Goal: Information Seeking & Learning: Get advice/opinions

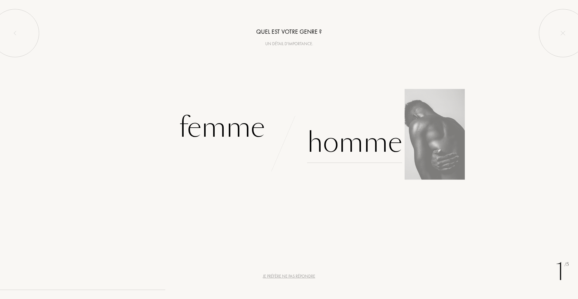
click at [350, 142] on div "Homme" at bounding box center [354, 142] width 95 height 41
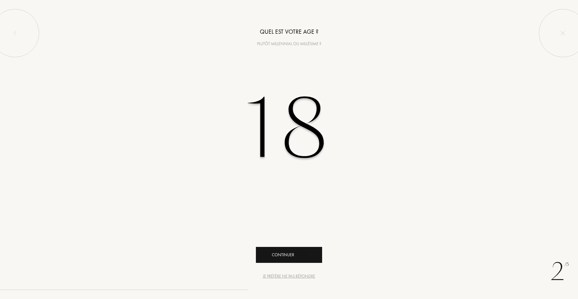
type input "18"
click at [293, 251] on div "Continuer" at bounding box center [289, 255] width 66 height 16
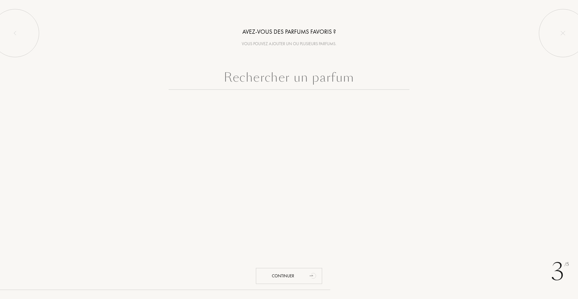
click at [282, 74] on input "text" at bounding box center [289, 79] width 241 height 22
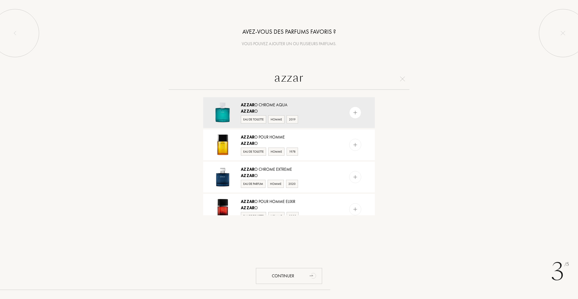
type input "azzar"
drag, startPoint x: 380, startPoint y: 106, endPoint x: 379, endPoint y: 120, distance: 13.6
click at [379, 120] on div "azzar Azzar o Chrome Aqua Azzar o Eau de Toilette Homme 2019 Azzar o pour Homme…" at bounding box center [289, 141] width 578 height 147
click at [390, 162] on div "azzar Azzar o Chrome Aqua Azzar o Eau de Toilette Homme 2019 Azzar o pour Homme…" at bounding box center [289, 141] width 578 height 147
drag, startPoint x: 378, startPoint y: 114, endPoint x: 379, endPoint y: 132, distance: 17.8
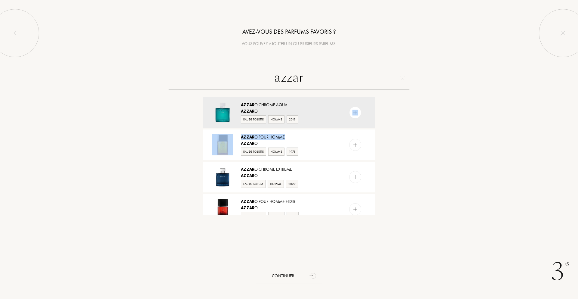
click at [379, 132] on div "Azzar o Chrome Aqua Azzar o Eau de Toilette Homme 2019 Azzar o pour Homme Azzar…" at bounding box center [289, 156] width 181 height 120
click at [411, 122] on div "azzar Azzar o Chrome Aqua Azzar o Eau de Toilette Homme 2019 Azzar o pour Homme…" at bounding box center [289, 141] width 578 height 147
drag, startPoint x: 423, startPoint y: 111, endPoint x: 391, endPoint y: 101, distance: 33.7
click at [419, 110] on div "azzar Azzar o Chrome Aqua Azzar o Eau de Toilette Homme 2019 Azzar o pour Homme…" at bounding box center [289, 141] width 578 height 147
drag, startPoint x: 383, startPoint y: 100, endPoint x: 383, endPoint y: 109, distance: 9.3
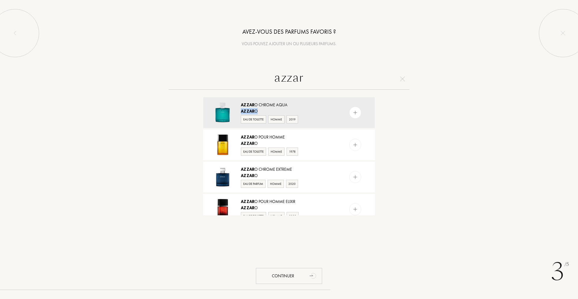
click at [383, 109] on div "azzar Azzar o Chrome Aqua Azzar o Eau de Toilette Homme 2019 Azzar o pour Homme…" at bounding box center [289, 141] width 578 height 147
click at [378, 111] on div "Azzar o Chrome Aqua Azzar o Eau de Toilette Homme 2019 Azzar o pour Homme Azzar…" at bounding box center [289, 156] width 181 height 120
drag, startPoint x: 309, startPoint y: 77, endPoint x: 230, endPoint y: 75, distance: 78.9
click at [240, 75] on input "azzar" at bounding box center [289, 79] width 241 height 22
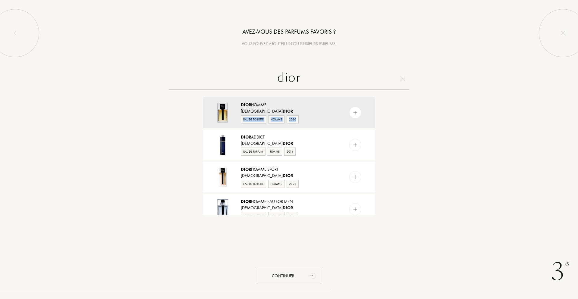
drag, startPoint x: 378, startPoint y: 113, endPoint x: 380, endPoint y: 125, distance: 12.5
click at [380, 125] on div "dior Dior Homme Christian Dior Eau de Toilette Homme 2020 Dior Addict Christian…" at bounding box center [289, 141] width 578 height 147
click at [378, 114] on div "Dior Homme Christian Dior Eau de Toilette Homme 2020 Dior Addict Christian Dior…" at bounding box center [289, 156] width 181 height 120
click at [379, 117] on div "Dior Homme Christian Dior Eau de Toilette Homme 2020 Dior Addict Christian Dior…" at bounding box center [289, 156] width 181 height 120
drag, startPoint x: 379, startPoint y: 118, endPoint x: 379, endPoint y: 123, distance: 5.1
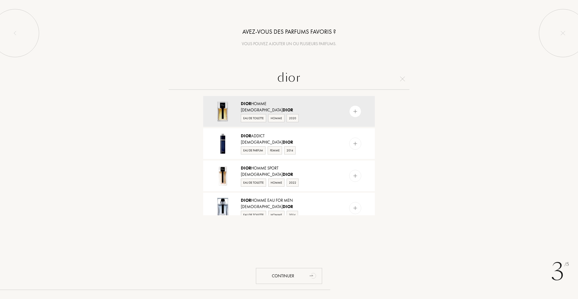
click at [379, 122] on div "dior Dior Homme Christian Dior Eau de Toilette Homme 2020 Dior Addict Christian…" at bounding box center [289, 141] width 578 height 147
click at [329, 74] on input "dior" at bounding box center [289, 79] width 241 height 22
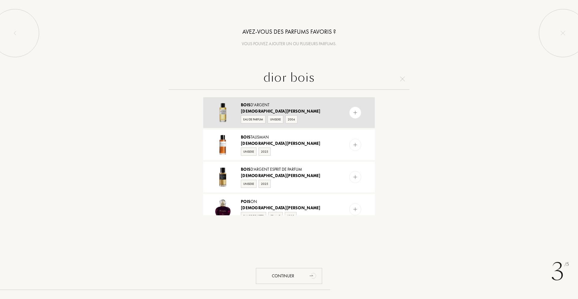
type input "dior bois"
click at [296, 101] on div "Bois d'Argent Christian Dior Eau de Parfum Unisexe 2004" at bounding box center [289, 112] width 172 height 31
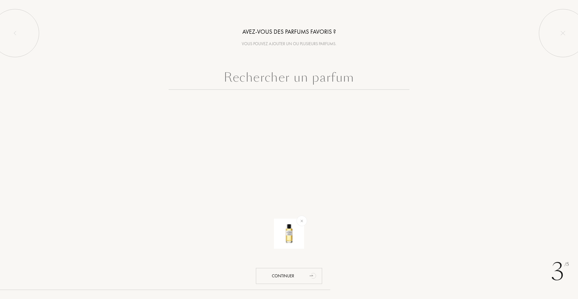
click at [276, 74] on input "text" at bounding box center [289, 79] width 241 height 22
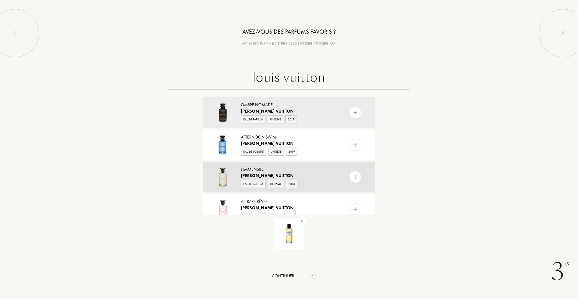
type input "louis vuitton"
click at [290, 170] on div "L'Immensité" at bounding box center [289, 169] width 96 height 6
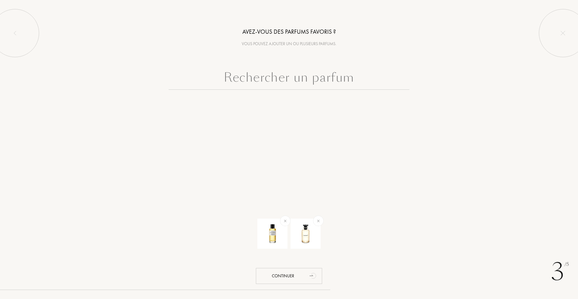
click at [327, 76] on input "text" at bounding box center [289, 79] width 241 height 22
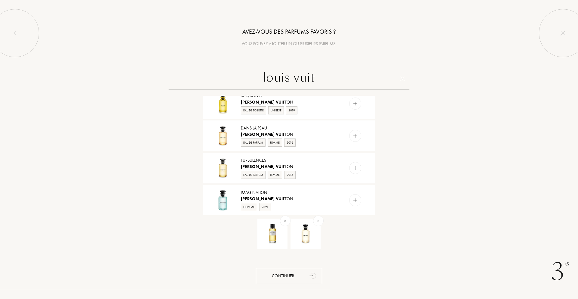
scroll to position [525, 0]
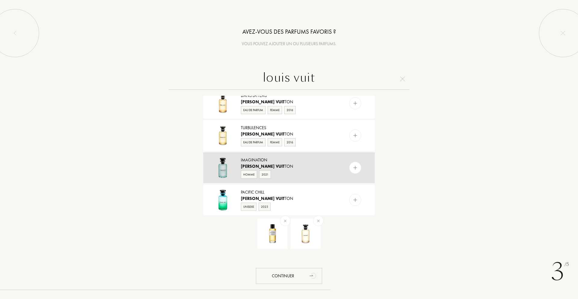
type input "louis vuit"
click at [292, 164] on div "Louis Vuit ton" at bounding box center [289, 166] width 96 height 6
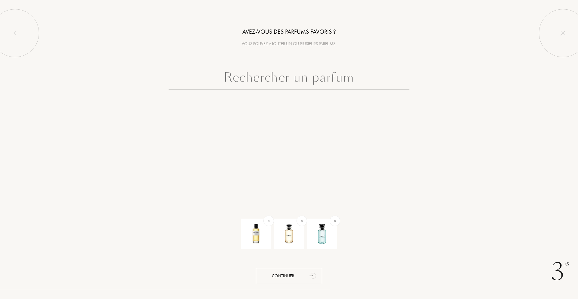
click at [295, 79] on input "text" at bounding box center [289, 79] width 241 height 22
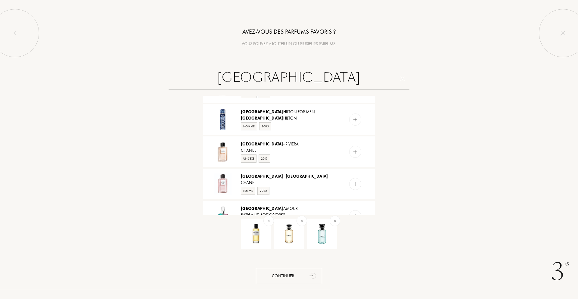
scroll to position [525, 0]
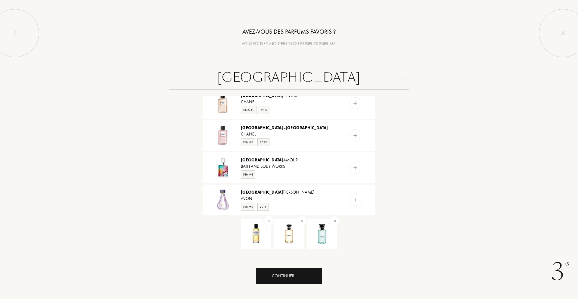
type input "paris"
click at [305, 275] on div "Continuer" at bounding box center [289, 276] width 66 height 16
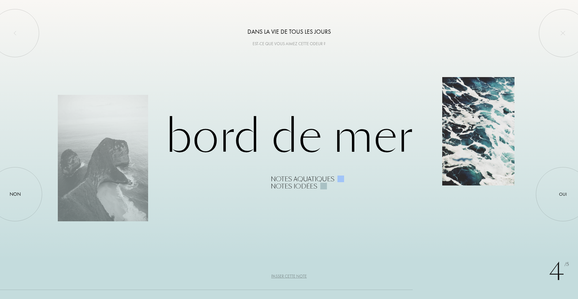
click at [476, 100] on div at bounding box center [478, 131] width 72 height 108
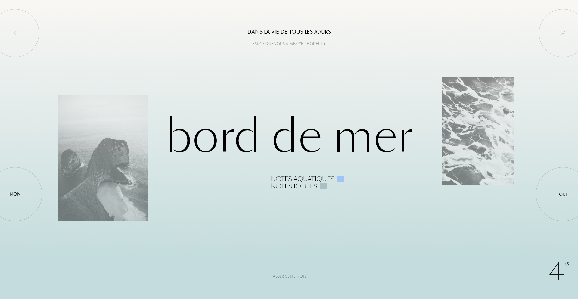
click at [280, 46] on div "Est-ce que vous aimez cette odeur ?" at bounding box center [289, 44] width 578 height 6
click at [277, 44] on div "Est-ce que vous aimez cette odeur ?" at bounding box center [289, 44] width 578 height 6
click at [309, 43] on div "Est-ce que vous aimez cette odeur ?" at bounding box center [289, 44] width 578 height 6
click at [114, 166] on div "Bord de Mer Notes aquatiques Notes iodées" at bounding box center [289, 149] width 463 height 81
click at [285, 276] on div "Passer cette note" at bounding box center [289, 276] width 36 height 6
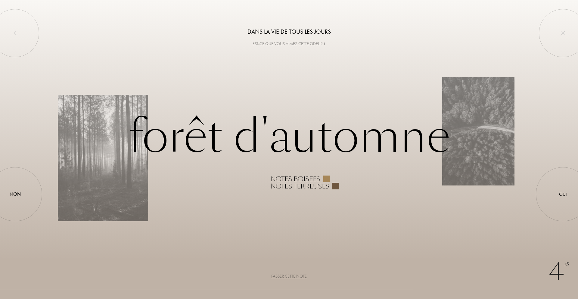
click at [285, 276] on div "Passer cette note" at bounding box center [289, 276] width 36 height 6
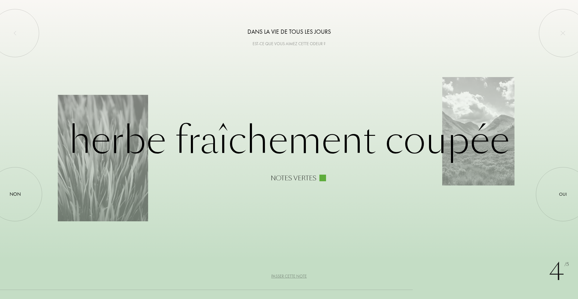
click at [285, 276] on div "Passer cette note" at bounding box center [289, 276] width 36 height 6
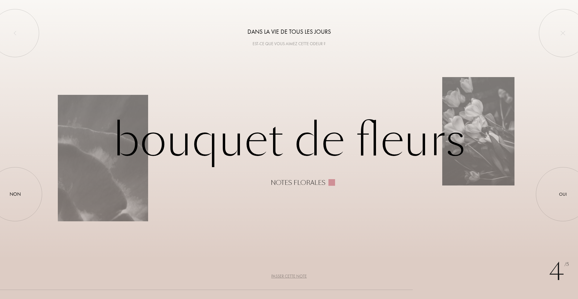
click at [285, 276] on div "Passer cette note" at bounding box center [289, 276] width 36 height 6
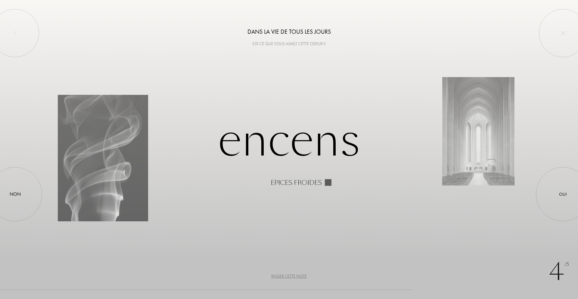
click at [285, 276] on div "Passer cette note" at bounding box center [289, 276] width 36 height 6
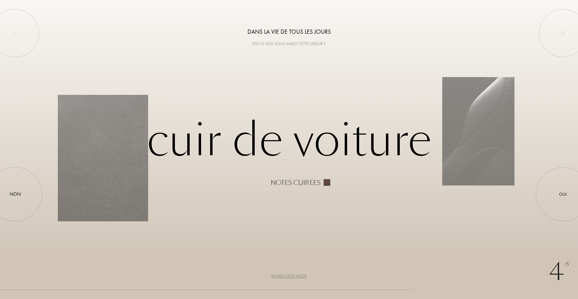
click at [295, 277] on div "Passer cette note" at bounding box center [289, 276] width 36 height 6
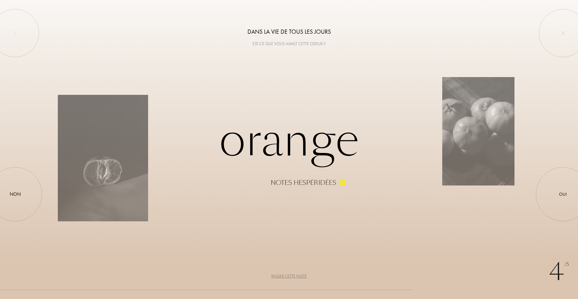
click at [295, 277] on div "Passer cette note" at bounding box center [289, 276] width 36 height 6
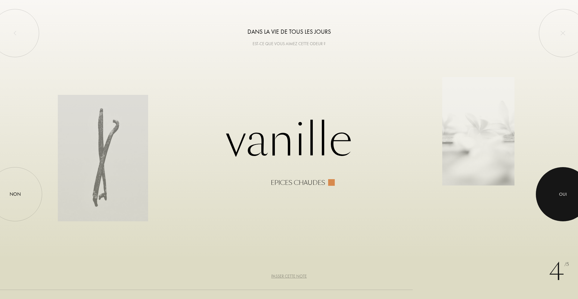
click at [567, 195] on div at bounding box center [563, 194] width 54 height 54
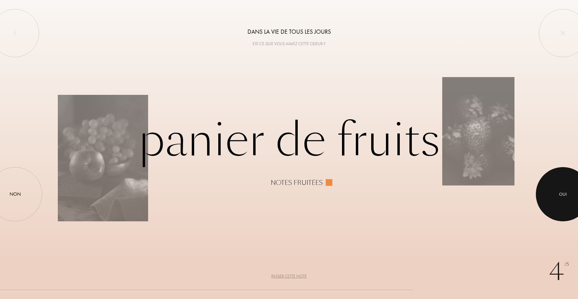
click at [556, 191] on div at bounding box center [563, 194] width 54 height 54
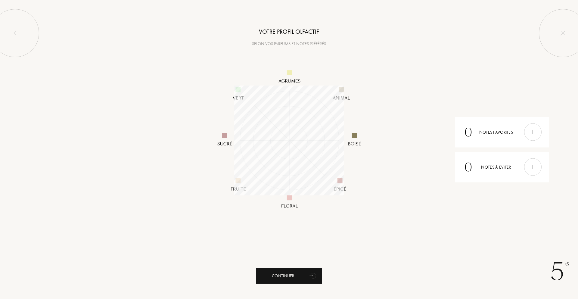
scroll to position [110, 110]
click at [295, 273] on div "Continuer" at bounding box center [289, 276] width 66 height 16
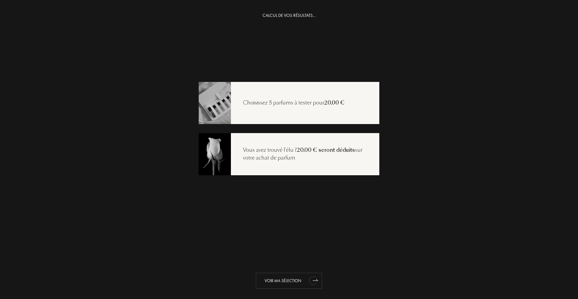
click at [302, 279] on div "Voir ma sélection" at bounding box center [289, 281] width 66 height 16
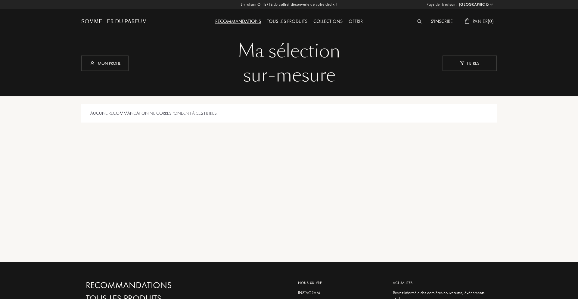
select select "FR"
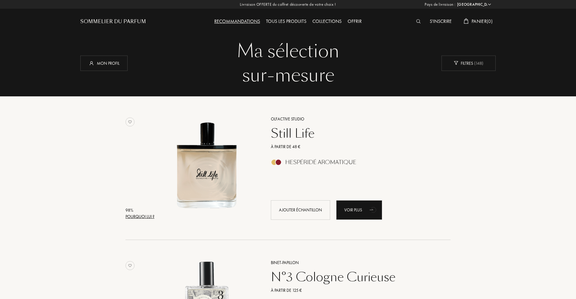
click at [286, 21] on div "Tous les produits" at bounding box center [286, 22] width 46 height 8
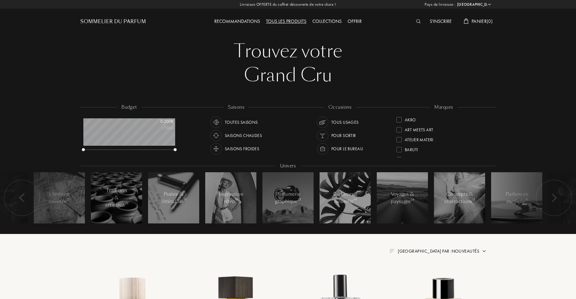
select select "FR"
drag, startPoint x: 576, startPoint y: 33, endPoint x: 575, endPoint y: 44, distance: 11.4
click at [575, 44] on div at bounding box center [289, 48] width 578 height 96
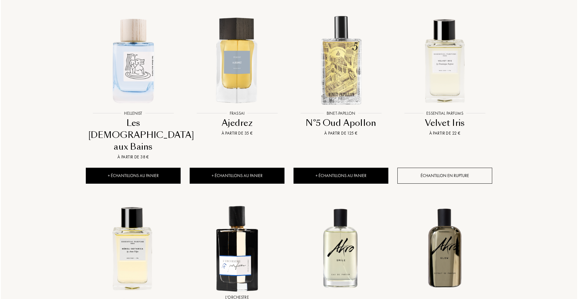
scroll to position [0, 0]
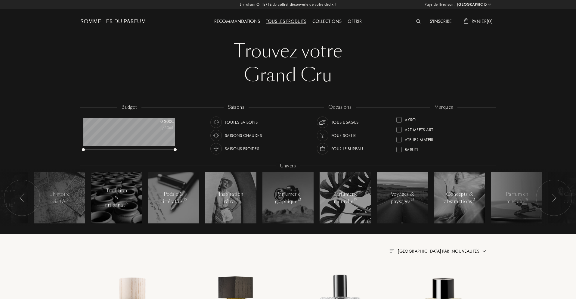
click at [416, 19] on img at bounding box center [418, 21] width 5 height 4
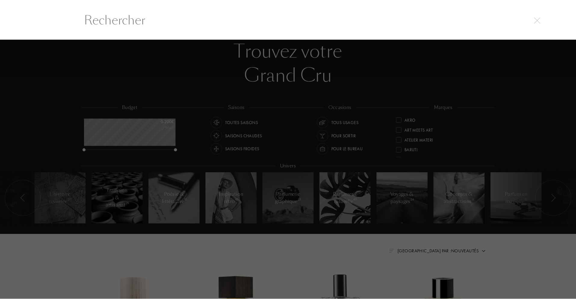
scroll to position [0, 0]
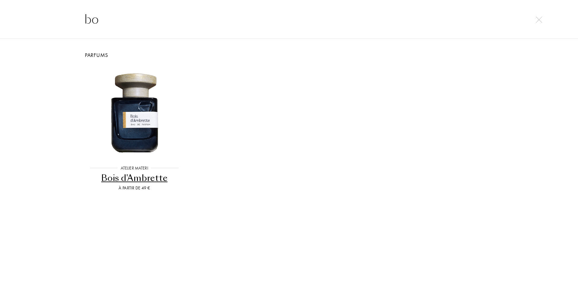
type input "b"
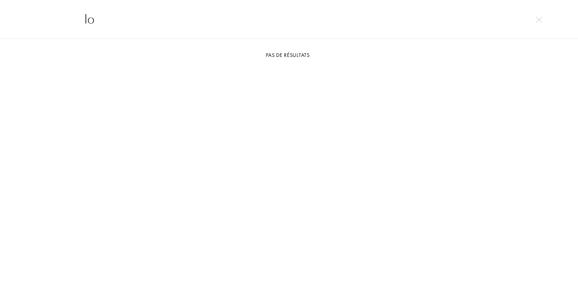
type input "l"
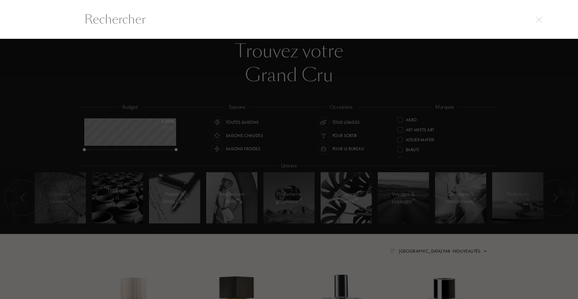
click at [117, 23] on input "text" at bounding box center [289, 19] width 434 height 18
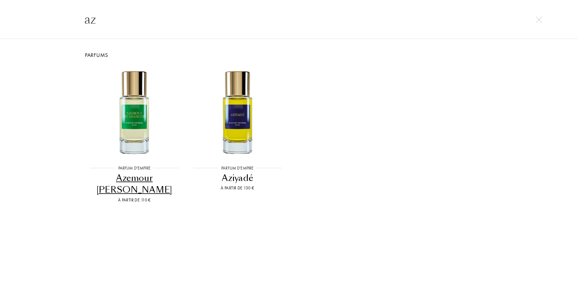
type input "a"
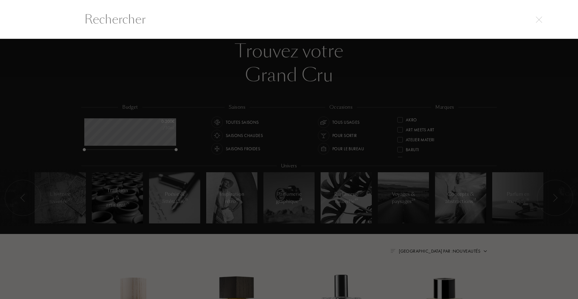
click at [177, 67] on div at bounding box center [289, 169] width 578 height 260
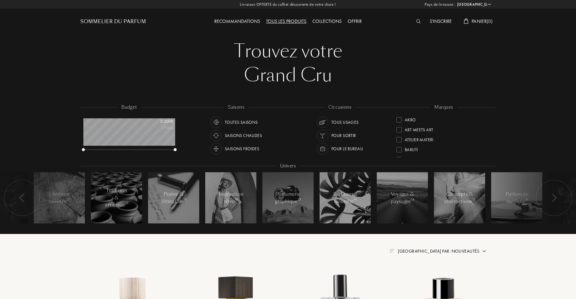
click at [323, 21] on div "Collections" at bounding box center [327, 22] width 35 height 8
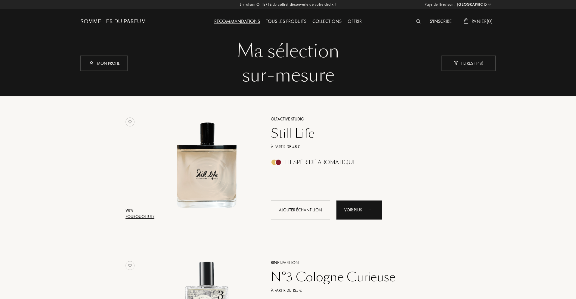
select select "FR"
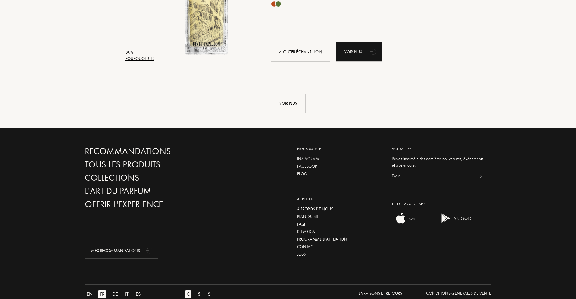
scroll to position [1467, 0]
